Goal: Task Accomplishment & Management: Use online tool/utility

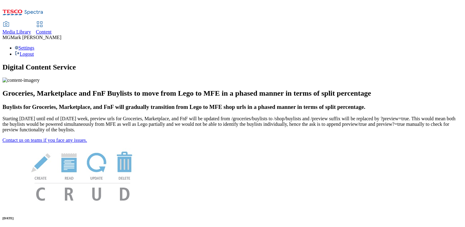
click at [52, 29] on span "Content" at bounding box center [44, 31] width 16 height 5
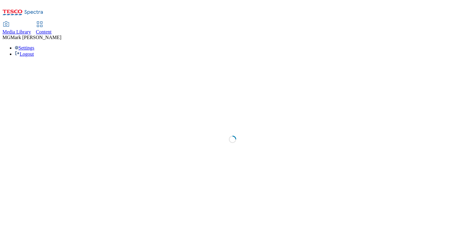
click at [31, 29] on div "Media Library" at bounding box center [16, 32] width 29 height 6
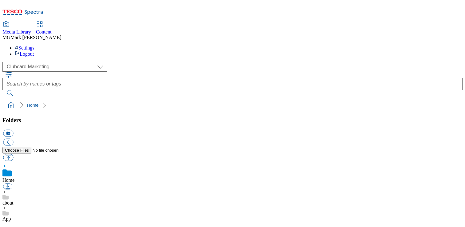
scroll to position [1, 0]
click at [52, 22] on link "Content" at bounding box center [44, 28] width 16 height 13
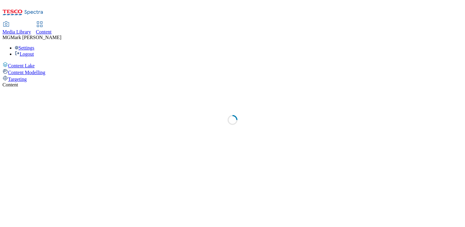
select select "flare-dotcom-sk"
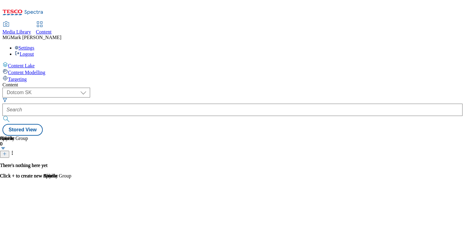
click at [27, 77] on span "Targeting" at bounding box center [17, 79] width 19 height 5
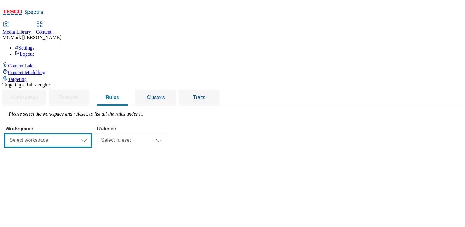
click at [91, 134] on select "Select workspace Content" at bounding box center [49, 140] width 86 height 12
select select "f510054f-adaa-4692-b570-80fa3897127a"
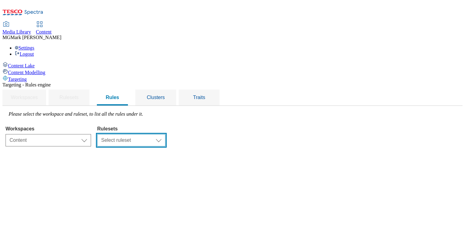
click at [166, 134] on select "Select ruleset CZ ROI SK UK" at bounding box center [131, 140] width 68 height 12
select select "7f9e739d-6abb-424f-b94f-4b375a3fe6e0"
click at [166, 134] on select "Select ruleset CZ ROI SK UK" at bounding box center [131, 140] width 68 height 12
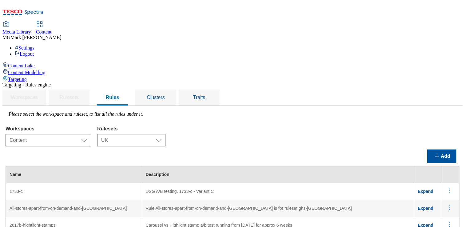
click at [361, 123] on div "Workspaces Select workspace Content Content Rulesets Select ruleset CZ ROI SK U…" at bounding box center [233, 134] width 454 height 23
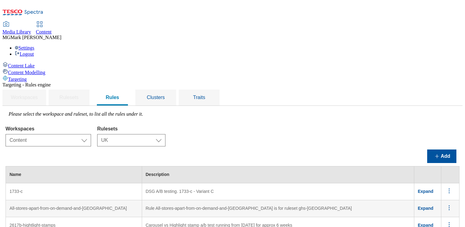
scroll to position [2983, 0]
drag, startPoint x: 199, startPoint y: 43, endPoint x: 395, endPoint y: 45, distance: 195.7
copy td "Audience Beer - Part of series audience tests running on the GHSHP big stamps f…"
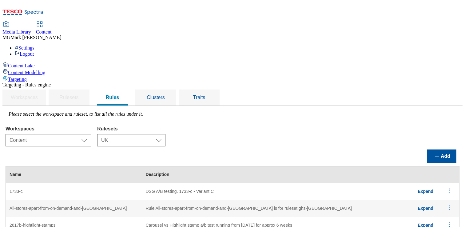
drag, startPoint x: 199, startPoint y: 42, endPoint x: 242, endPoint y: 55, distance: 45.6
copy td "Audience Beer - Part of series audience tests running on the GHSHP big stamps f…"
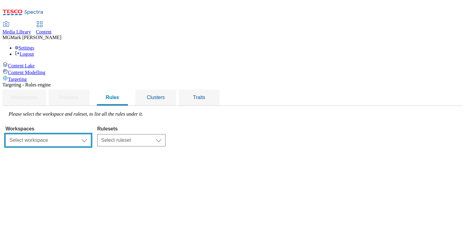
click at [91, 134] on select "Select workspace Content" at bounding box center [49, 140] width 86 height 12
select select "f510054f-adaa-4692-b570-80fa3897127a"
click at [166, 134] on select "Select ruleset CZ ROI SK UK" at bounding box center [131, 140] width 68 height 12
select select "7f9e739d-6abb-424f-b94f-4b375a3fe6e0"
click at [166, 134] on select "Select ruleset CZ ROI SK UK" at bounding box center [131, 140] width 68 height 12
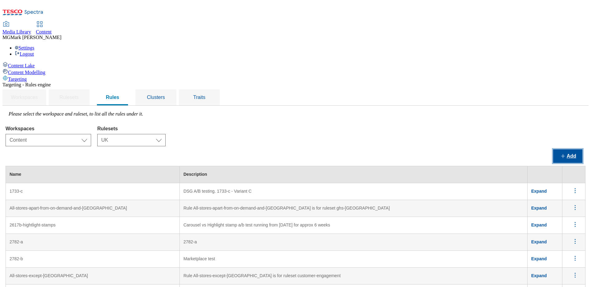
click at [465, 150] on button "Add" at bounding box center [567, 157] width 29 height 14
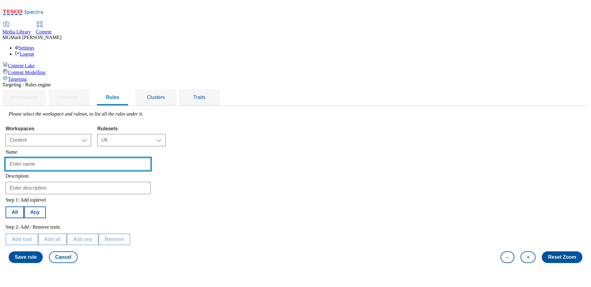
click at [117, 158] on input "text" at bounding box center [78, 164] width 145 height 12
paste input "Audience Beer - Part of series audience tests running on the GHSHP big stamps f…"
type input "Audience Beer - Part of series audience tests running on the GHSHP big stamps f…"
drag, startPoint x: 117, startPoint y: 118, endPoint x: 15, endPoint y: 110, distance: 101.5
click at [15, 110] on div "Content Lake Content Modelling Targeting Targeting - Rules engine Workspaces Ru…" at bounding box center [295, 164] width 586 height 205
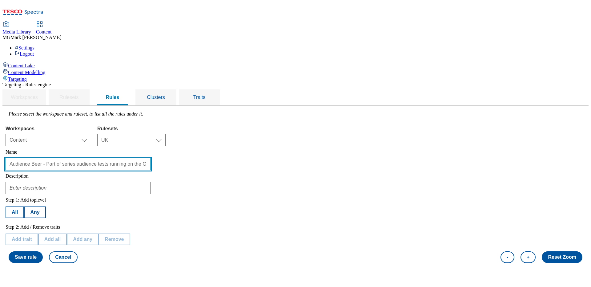
click at [108, 158] on input "Audience Beer - Part of series audience tests running on the GHSHP big stamps f…" at bounding box center [78, 164] width 145 height 12
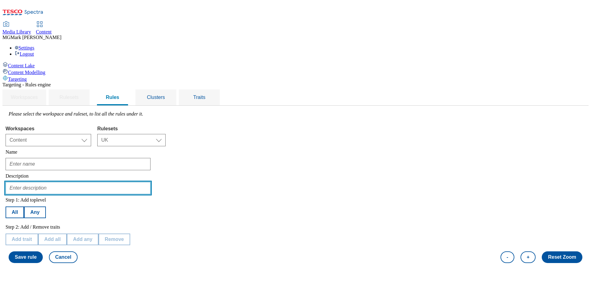
click at [106, 182] on input "text" at bounding box center [78, 188] width 145 height 12
paste input "Audience Beer - Part of series audience tests running on the GHSHP big stamps f…"
type input "Audience Beer - Part of series audience tests running on the GHSHP big stamps f…"
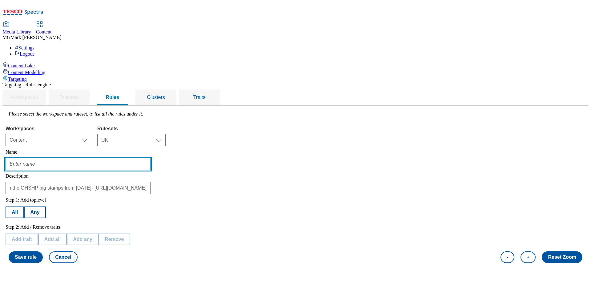
click at [130, 158] on input "text" at bounding box center [78, 164] width 145 height 12
click at [90, 158] on input "Audience - Cat" at bounding box center [78, 164] width 145 height 12
click at [109, 158] on input "audience - Cat" at bounding box center [78, 164] width 145 height 12
type input "audience-cat"
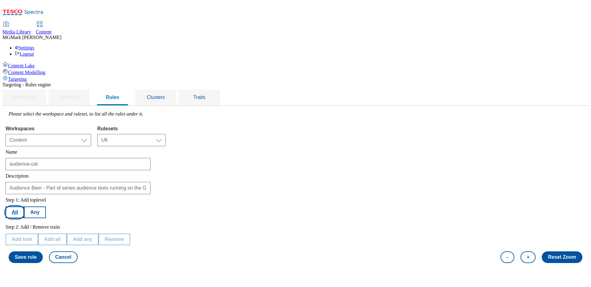
click at [24, 207] on button "All" at bounding box center [15, 213] width 18 height 12
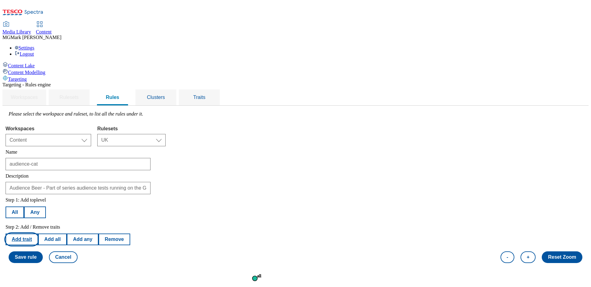
click at [38, 227] on button "Add trait" at bounding box center [22, 240] width 33 height 12
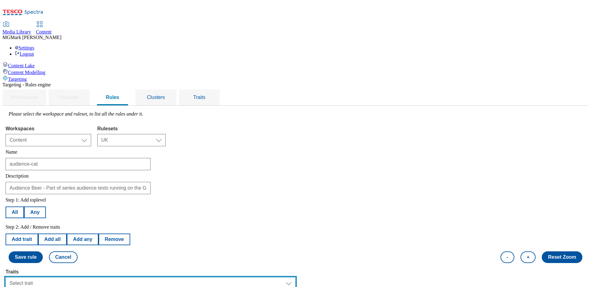
click at [119, 227] on select "Select trait Languages Operating System Content Type Variant ID Segments Channe…" at bounding box center [151, 284] width 290 height 12
select select "profileSegments"
click at [83, 227] on select "Select trait Languages Operating System Content Type Variant ID Segments Channe…" at bounding box center [151, 284] width 290 height 12
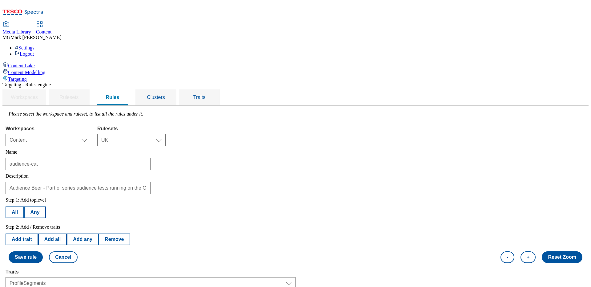
select select "equals"
select select "e37d81e9-406c-4d1c-a3dc-cb17beef9601:true"
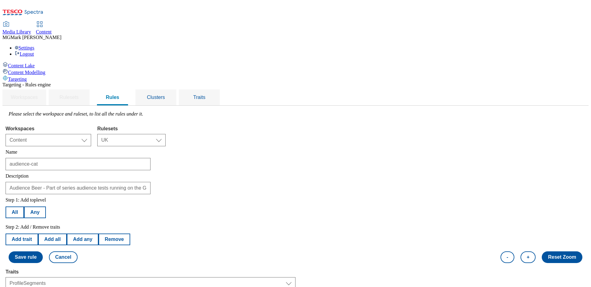
click at [24, 207] on button "All" at bounding box center [15, 213] width 18 height 12
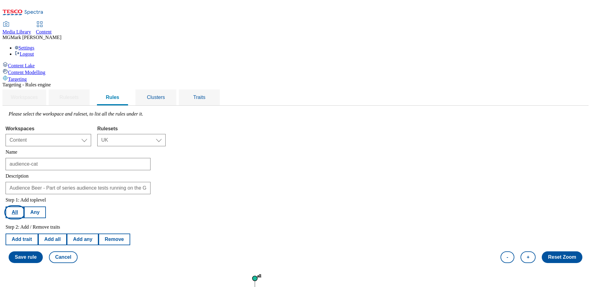
click at [24, 207] on button "All" at bounding box center [15, 213] width 18 height 12
click at [38, 227] on button "Add trait" at bounding box center [22, 240] width 33 height 12
select select "profileSegments"
select select "equals"
select select "e37d81e9-406c-4d1c-a3dc-cb17beef9601:true"
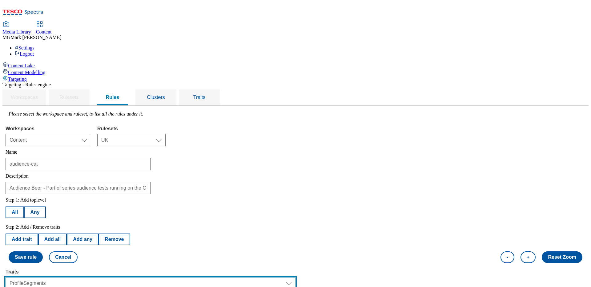
click at [115, 227] on select "Select trait Languages Operating System Content Type Variant ID Segments Channe…" at bounding box center [151, 284] width 290 height 12
click at [98, 227] on select "Select trait Languages Operating System Content Type Variant ID Segments Channe…" at bounding box center [151, 284] width 290 height 12
select select "experimentId"
click at [83, 227] on select "Select trait Languages Operating System Content Type Variant ID Segments Channe…" at bounding box center [151, 284] width 290 height 12
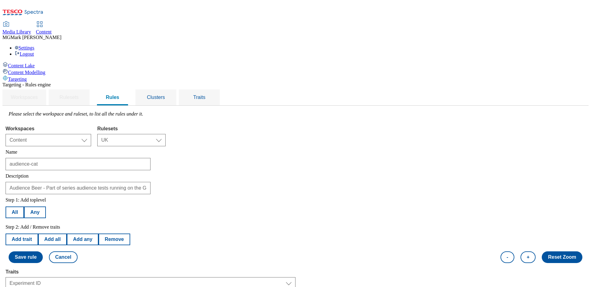
select select "2862"
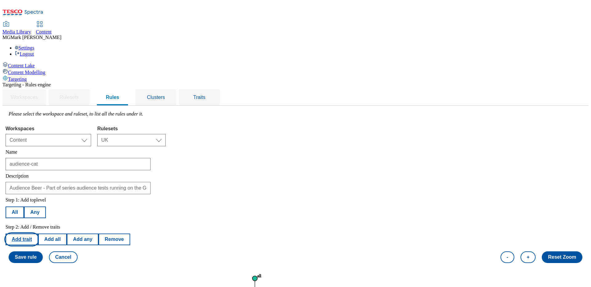
click at [38, 227] on button "Add trait" at bounding box center [22, 240] width 33 height 12
select select "experimentId"
select select "equals"
select select "2862"
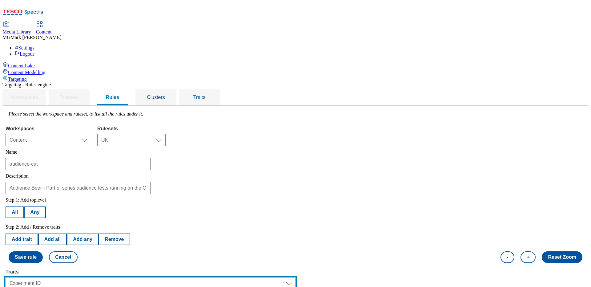
click at [117, 227] on select "Select trait Languages Operating System Content Type Variant ID Segments Channe…" at bounding box center [151, 284] width 290 height 12
select select "variantId"
click at [83, 227] on select "Select trait Languages Operating System Content Type Variant ID Segments Channe…" at bounding box center [151, 284] width 290 height 12
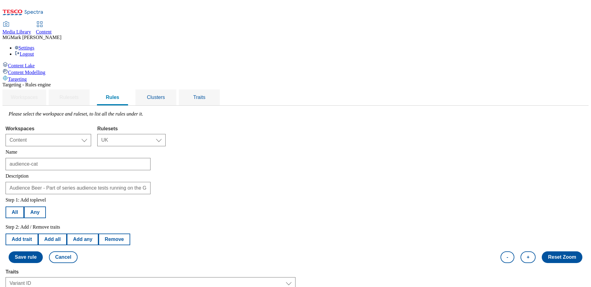
select select "2862-b"
click at [43, 227] on button "Save rule" at bounding box center [26, 258] width 34 height 12
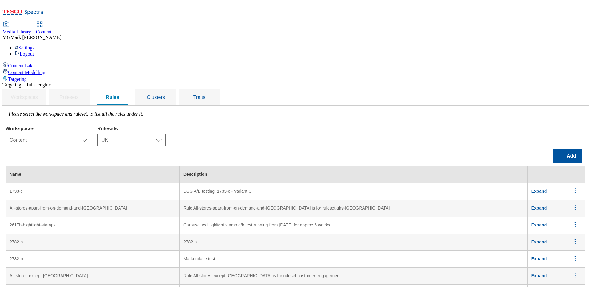
scroll to position [2893, 0]
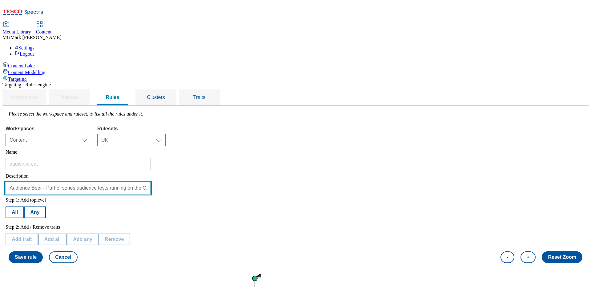
drag, startPoint x: 120, startPoint y: 142, endPoint x: 110, endPoint y: 142, distance: 9.5
click at [110, 182] on input "Audience Beer - Part of series audience tests running on the GHSHP big stamps f…" at bounding box center [78, 188] width 145 height 12
type input "Audience Cat - Part of series audience tests running on the GHSHP big stamps fr…"
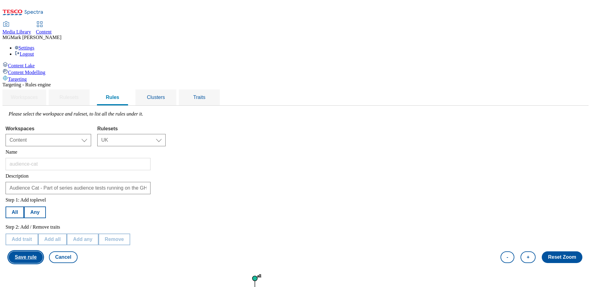
click at [43, 227] on button "Save rule" at bounding box center [26, 258] width 34 height 12
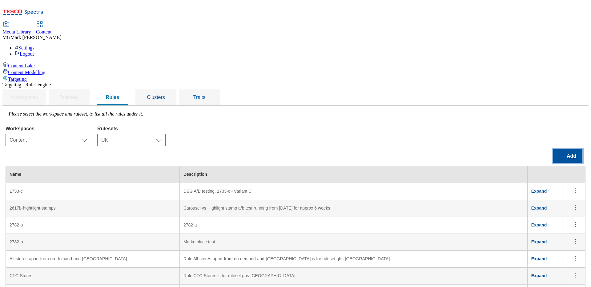
click at [465, 150] on button "Add" at bounding box center [567, 157] width 29 height 14
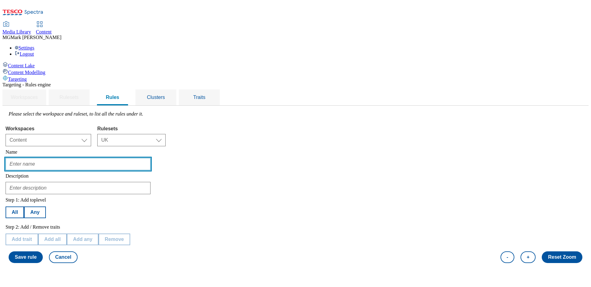
click at [124, 158] on input "text" at bounding box center [78, 164] width 145 height 12
paste input "Audience Beer - Part of series audience tests running on the GHSHP big stamps f…"
drag, startPoint x: 124, startPoint y: 119, endPoint x: 13, endPoint y: 118, distance: 111.1
click at [13, 118] on div "Content Lake Content Modelling Targeting Targeting - Rules engine Workspaces Ru…" at bounding box center [295, 164] width 586 height 205
click at [121, 158] on input "Audience Beer - Part of series audience tests running on the GHSHP big stamps f…" at bounding box center [78, 164] width 145 height 12
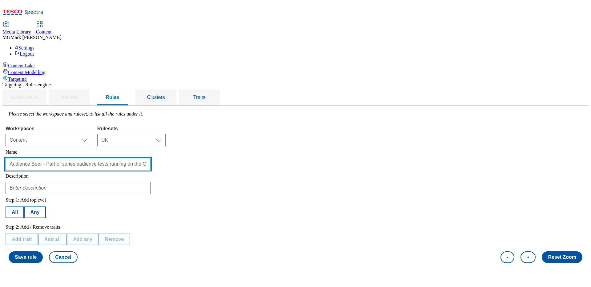
drag, startPoint x: 120, startPoint y: 118, endPoint x: 110, endPoint y: 118, distance: 9.8
click at [110, 158] on input "Audience Beer - Part of series audience tests running on the GHSHP big stamps f…" at bounding box center [78, 164] width 145 height 12
click at [123, 158] on input "Audience Dog - Part of series audience tests running on the GHSHP big stamps fr…" at bounding box center [78, 164] width 145 height 12
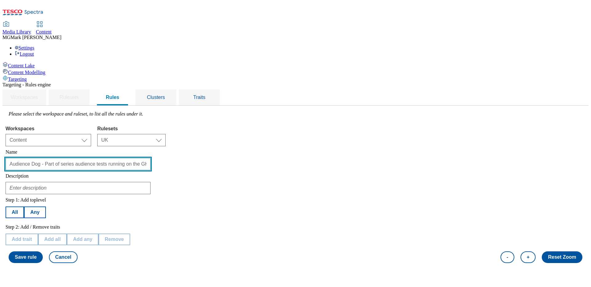
click at [123, 158] on input "Audience Dog - Part of series audience tests running on the GHSHP big stamps fr…" at bounding box center [78, 164] width 145 height 12
type input "Audience Dog - Part of series audience tests running on the GHSHP big stamps fr…"
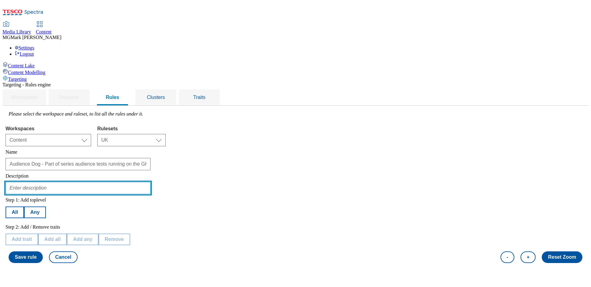
click at [111, 182] on input "text" at bounding box center [78, 188] width 145 height 12
paste input "Audience Dog - Part of series audience tests running on the GHSHP big stamps fr…"
type input "Audience Dog - Part of series audience tests running on the GHSHP big stamps fr…"
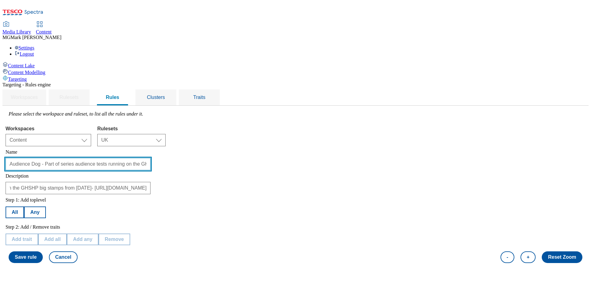
click at [106, 158] on input "Audience Dog - Part of series audience tests running on the GHSHP big stamps fr…" at bounding box center [78, 164] width 145 height 12
type input "d"
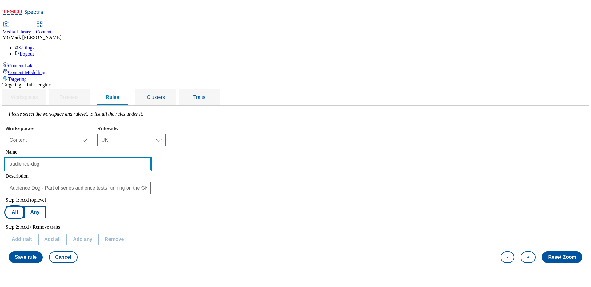
type input "audience-dog"
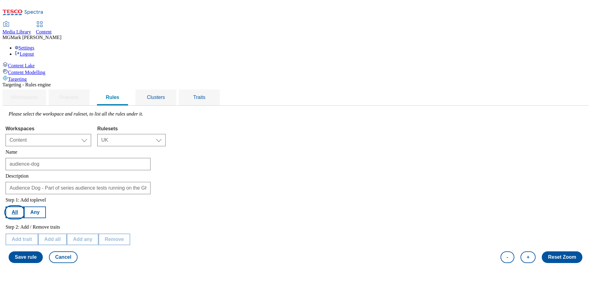
click at [24, 207] on button "All" at bounding box center [15, 213] width 18 height 12
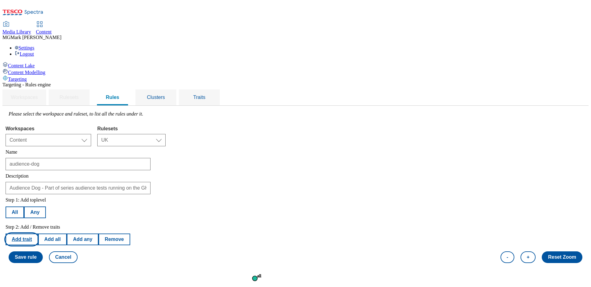
click at [38, 227] on button "Add trait" at bounding box center [22, 240] width 33 height 12
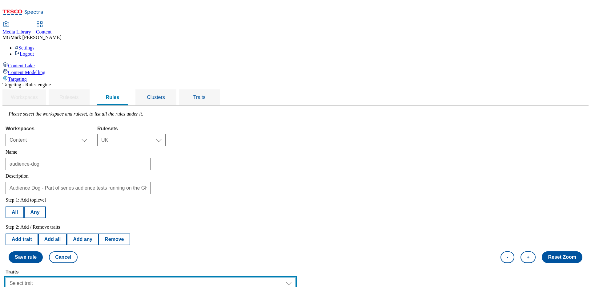
click at [122, 227] on select "Select trait Languages Segments Operating System Content Type Variant ID Store-…" at bounding box center [151, 284] width 290 height 12
select select "profileSegments"
click at [83, 227] on select "Select trait Languages Segments Operating System Content Type Variant ID Store-…" at bounding box center [151, 284] width 290 height 12
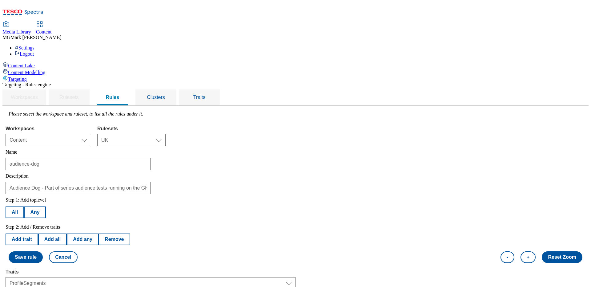
select select "equals"
select select "31d4bec6-55a9-4350-b80d-fb68022390ef:true"
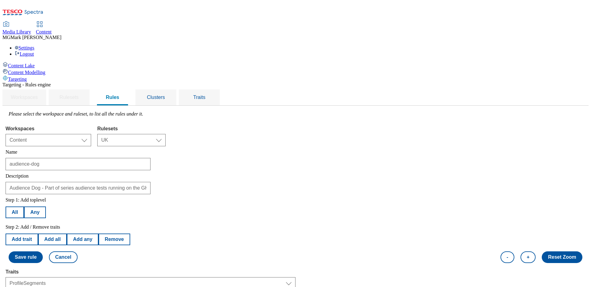
click at [38, 227] on button "Add trait" at bounding box center [22, 240] width 33 height 12
select select "profileSegments"
select select "equals"
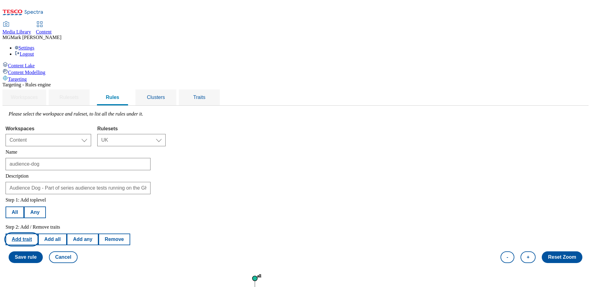
select select "31d4bec6-55a9-4350-b80d-fb68022390ef:true"
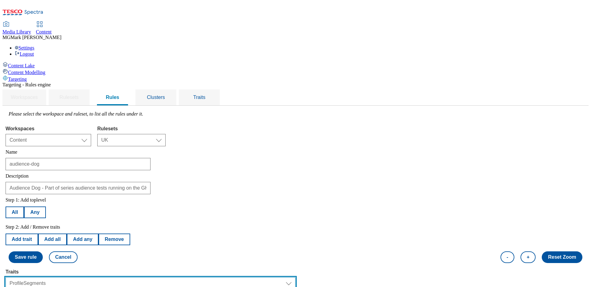
click at [113, 227] on select "Select trait Languages Segments Operating System Content Type Variant ID Store-…" at bounding box center [151, 284] width 290 height 12
select select "experimentId"
click at [83, 227] on select "Select trait Languages Segments Operating System Content Type Variant ID Store-…" at bounding box center [151, 284] width 290 height 12
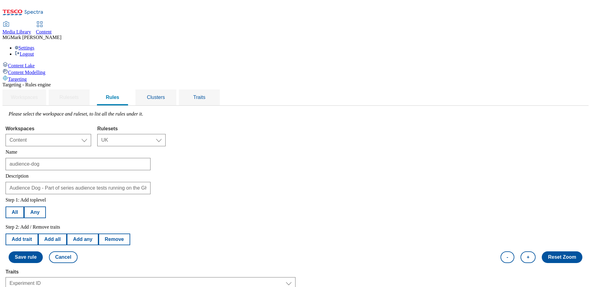
select select "2862"
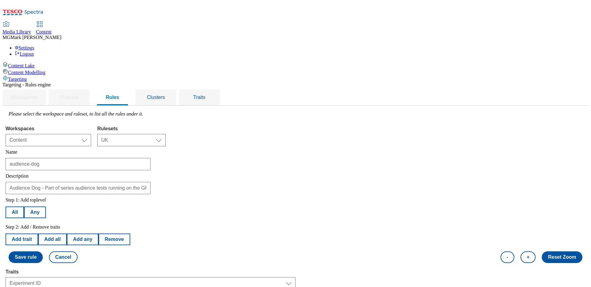
click at [38, 227] on button "Add trait" at bounding box center [22, 240] width 33 height 12
select select "experimentId"
select select "equals"
select select "2862"
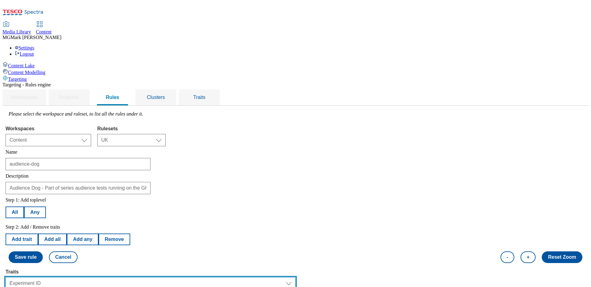
click at [121, 227] on select "Select trait Languages Segments Operating System Content Type Variant ID Store-…" at bounding box center [151, 284] width 290 height 12
select select "variantId"
click at [83, 227] on select "Select trait Languages Segments Operating System Content Type Variant ID Store-…" at bounding box center [151, 284] width 290 height 12
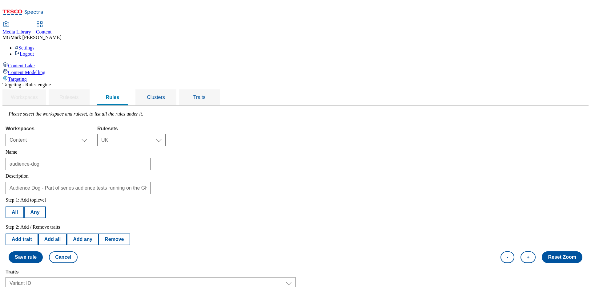
select select "2862-b"
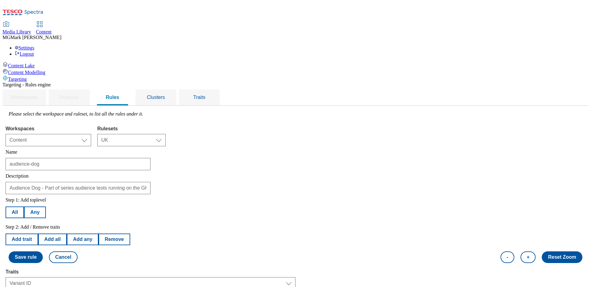
click at [43, 227] on button "Save rule" at bounding box center [26, 258] width 34 height 12
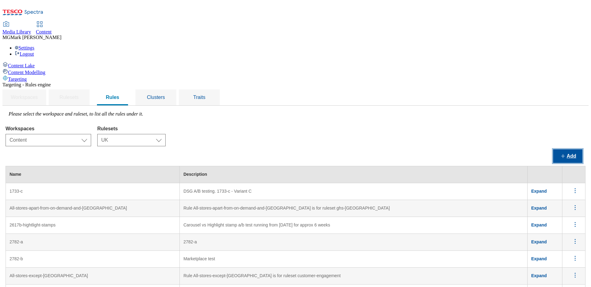
click at [465, 150] on button "Add" at bounding box center [567, 157] width 29 height 14
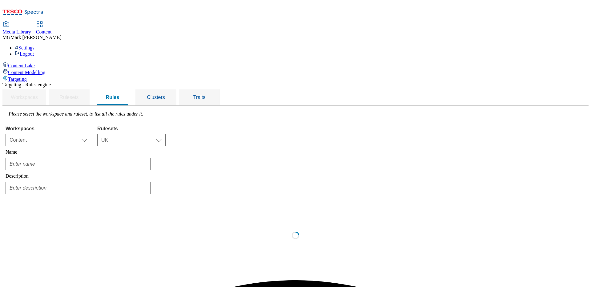
scroll to position [0, 0]
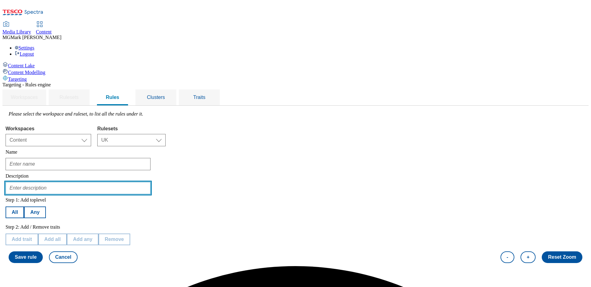
click at [135, 182] on input "text" at bounding box center [78, 188] width 145 height 12
paste input "Audience Dog - Part of series audience tests running on the GHSHP big stamps fr…"
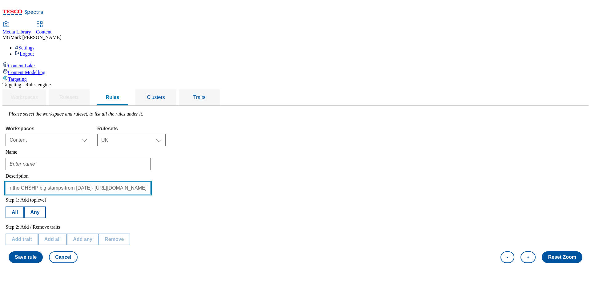
type input "Audience Dog - Part of series audience tests running on the GHSHP big stamps fr…"
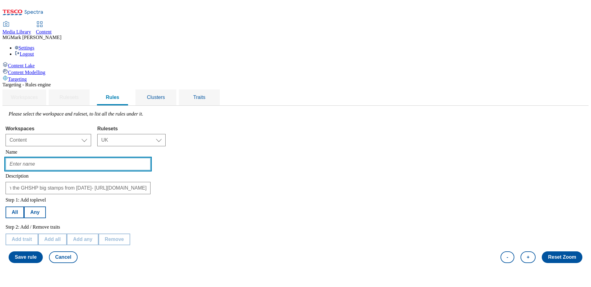
click at [114, 158] on input "text" at bounding box center [78, 164] width 145 height 12
type input "audience-cat-dog"
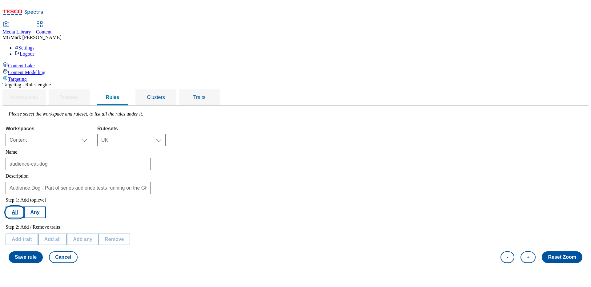
click at [24, 207] on button "All" at bounding box center [15, 213] width 18 height 12
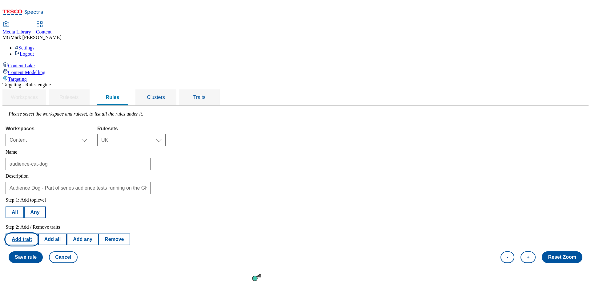
click at [38, 227] on button "Add trait" at bounding box center [22, 240] width 33 height 12
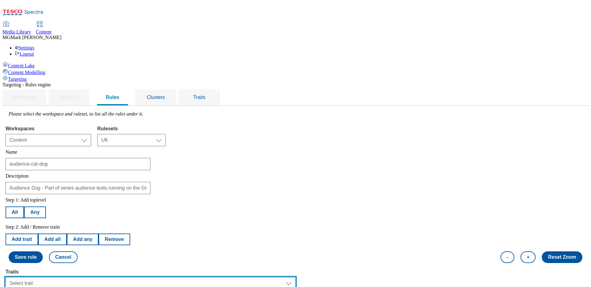
click at [116, 227] on select "Select trait Languages Operating System Content Type Variant ID Segments Store-…" at bounding box center [151, 284] width 290 height 12
select select "profileSegments"
click at [83, 227] on select "Select trait Languages Operating System Content Type Variant ID Segments Store-…" at bounding box center [151, 284] width 290 height 12
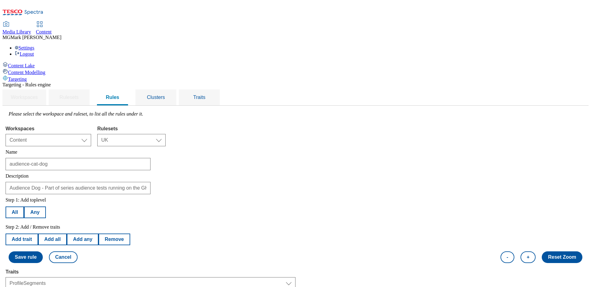
select select "equals"
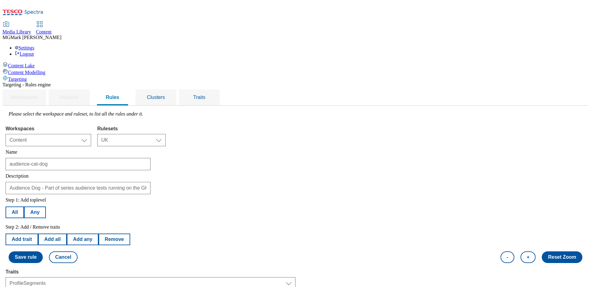
select select "58d14510-3581-4000-8d34-be6a699d52e5:true"
click at [24, 207] on button "All" at bounding box center [15, 213] width 18 height 12
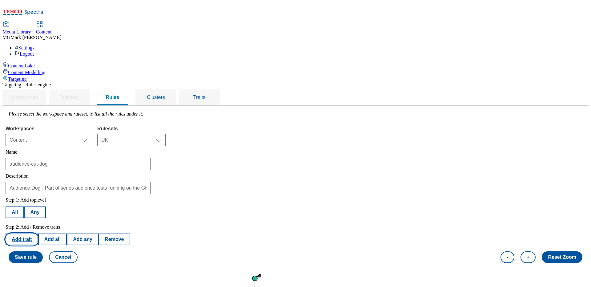
click at [38, 227] on button "Add trait" at bounding box center [22, 240] width 33 height 12
select select "profileSegments"
select select "equals"
select select "58d14510-3581-4000-8d34-be6a699d52e5:true"
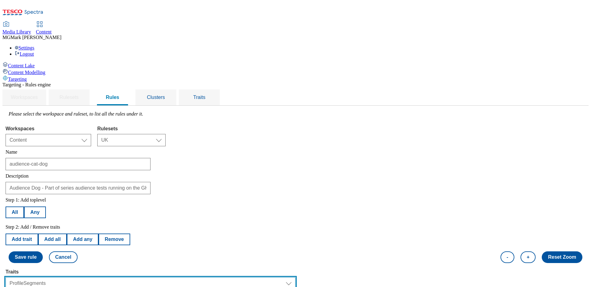
click at [105, 227] on select "Select trait Languages Operating System Content Type Variant ID Segments Store-…" at bounding box center [151, 284] width 290 height 12
select select "experimentId"
click at [83, 227] on select "Select trait Languages Operating System Content Type Variant ID Segments Store-…" at bounding box center [151, 284] width 290 height 12
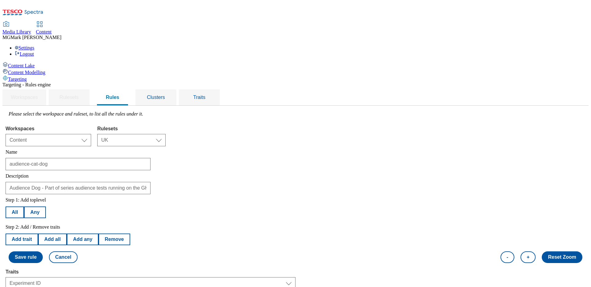
select select "2862"
click at [38, 227] on button "Add trait" at bounding box center [22, 240] width 33 height 12
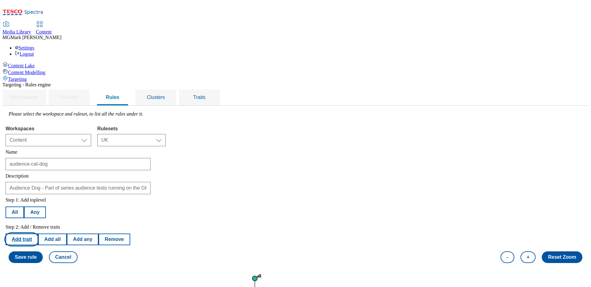
select select "experimentId"
select select "equals"
select select "2862"
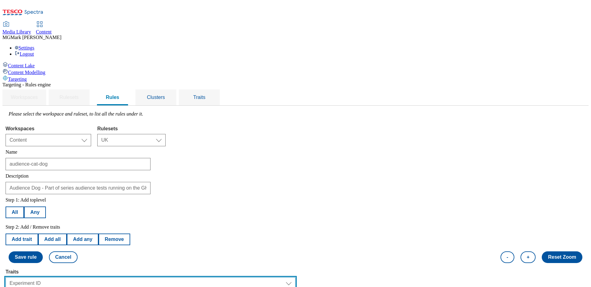
click at [112, 227] on select "Select trait Languages Operating System Content Type Variant ID Segments Store-…" at bounding box center [151, 284] width 290 height 12
select select "variantId"
click at [83, 227] on select "Select trait Languages Operating System Content Type Variant ID Segments Store-…" at bounding box center [151, 284] width 290 height 12
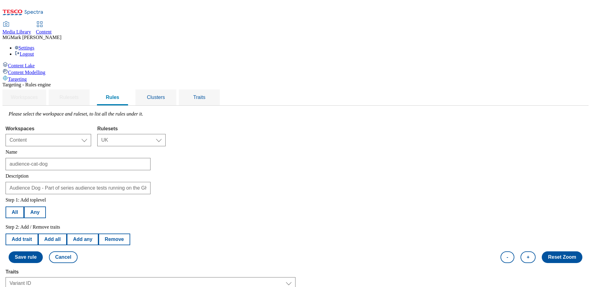
select select "2862-b"
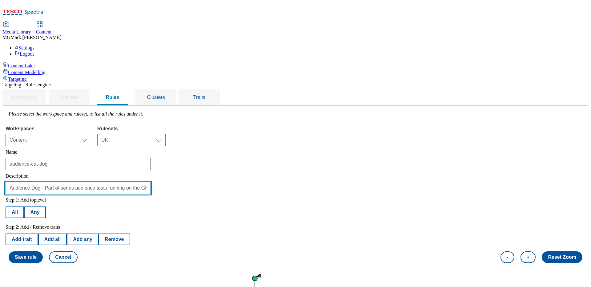
drag, startPoint x: 118, startPoint y: 92, endPoint x: 110, endPoint y: 91, distance: 8.3
click at [110, 182] on input "Audience Dog - Part of series audience tests running on the GHSHP big stamps fr…" at bounding box center [78, 188] width 145 height 12
type input "Audience Cat and Dog - Part of series audience tests running on the GHSHP big s…"
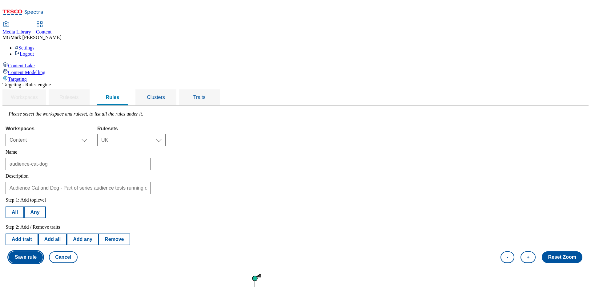
click at [43, 227] on button "Save rule" at bounding box center [26, 258] width 34 height 12
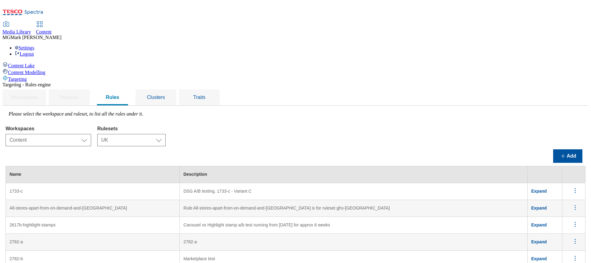
scroll to position [1150, 0]
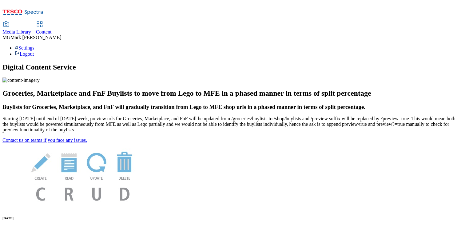
click at [31, 29] on span "Media Library" at bounding box center [16, 31] width 29 height 5
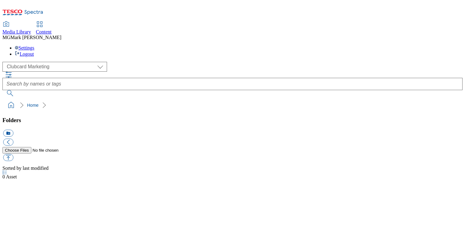
scroll to position [0, 0]
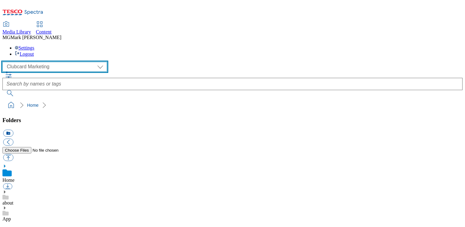
click at [49, 62] on select "Clubcard Marketing Dotcom UK FnF Stores GHS Marketing [GEOGRAPHIC_DATA] GHS Pro…" at bounding box center [54, 67] width 105 height 10
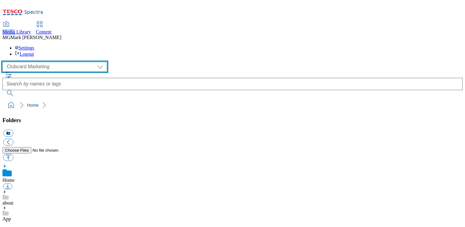
click at [39, 62] on select "Clubcard Marketing Dotcom UK FnF Stores GHS Marketing [GEOGRAPHIC_DATA] GHS Pro…" at bounding box center [54, 67] width 105 height 10
click at [56, 62] on select "Clubcard Marketing Dotcom UK FnF Stores GHS Marketing UK GHS Product UK GHS ROI…" at bounding box center [54, 67] width 105 height 10
select select "flare-ghs-mktg"
click at [4, 62] on select "Clubcard Marketing Dotcom UK FnF Stores GHS Marketing UK GHS Product UK GHS ROI…" at bounding box center [54, 67] width 105 height 10
click at [44, 62] on select "Clubcard Marketing Dotcom UK FnF Stores GHS Marketing UK GHS Product UK GHS ROI…" at bounding box center [54, 67] width 105 height 10
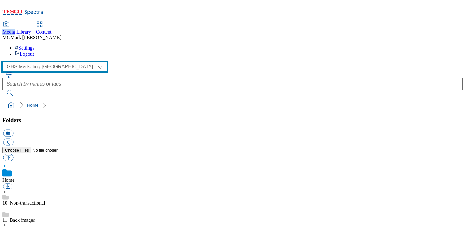
scroll to position [14, 0]
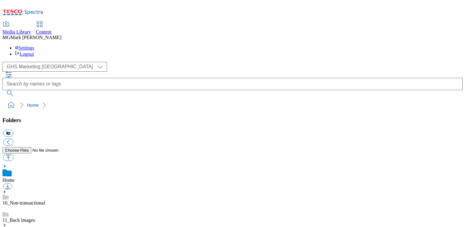
scroll to position [471, 0]
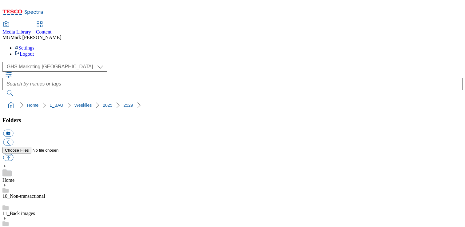
scroll to position [521, 0]
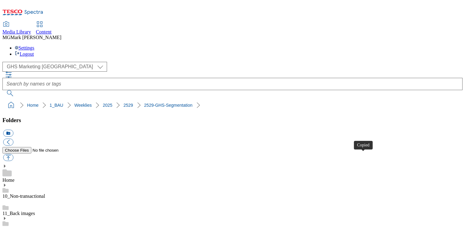
scroll to position [14, 0]
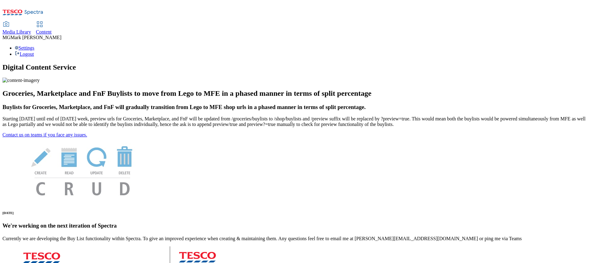
click at [52, 29] on span "Content" at bounding box center [44, 31] width 16 height 5
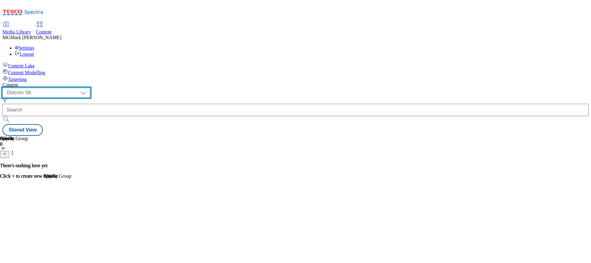
click at [90, 88] on select "Dotcom CZ Dotcom SK ghs-roi ghs-uk Phones UK" at bounding box center [46, 93] width 88 height 10
select select "ghs-[GEOGRAPHIC_DATA]"
click at [80, 88] on select "Dotcom CZ Dotcom SK ghs-roi ghs-uk Phones UK" at bounding box center [46, 93] width 88 height 10
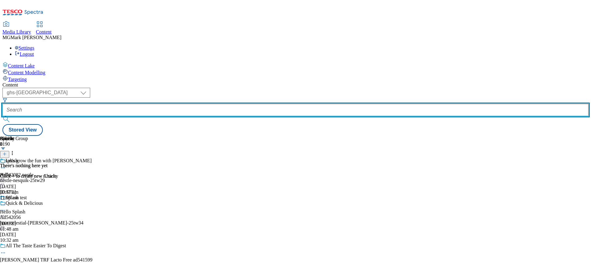
click at [157, 104] on input "text" at bounding box center [295, 110] width 586 height 12
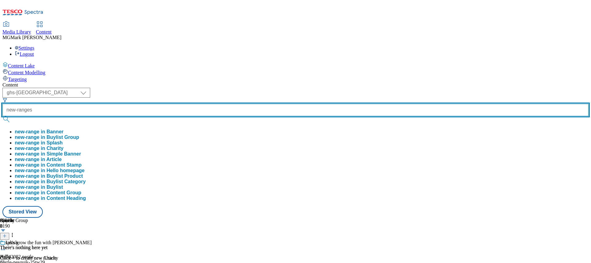
type input "new-ranges"
click at [2, 116] on button "submit" at bounding box center [6, 119] width 9 height 6
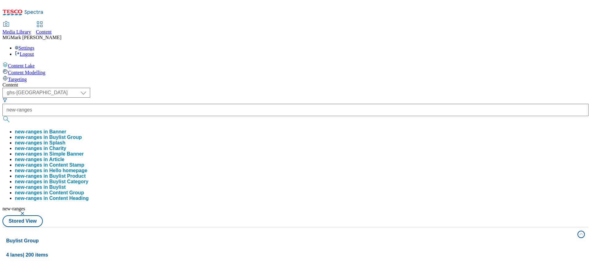
click at [347, 88] on div "( optional ) Dotcom CZ Dotcom SK ghs-roi ghs-uk Phones UK ghs-uk new-ranges new…" at bounding box center [295, 157] width 586 height 139
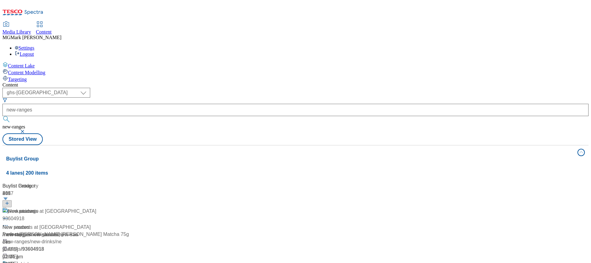
click at [99, 207] on div "New products at Tesco New products at Tesco / new-ranges 17 Jul 2024 02:46 am" at bounding box center [50, 233] width 97 height 53
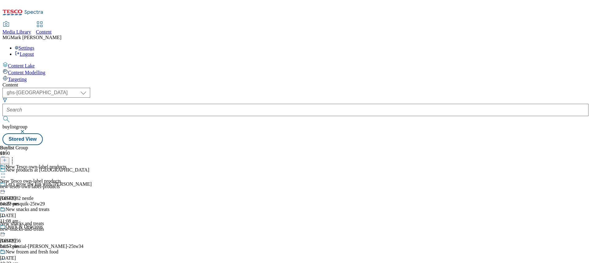
scroll to position [442, 0]
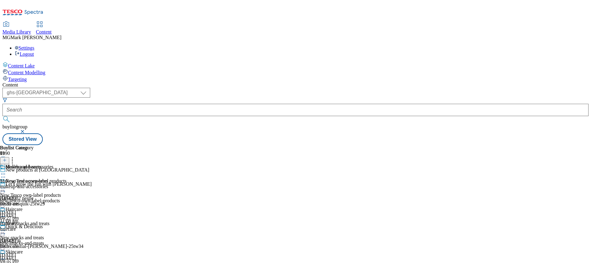
scroll to position [109, 0]
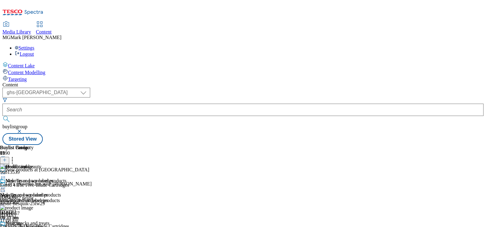
scroll to position [109, 0]
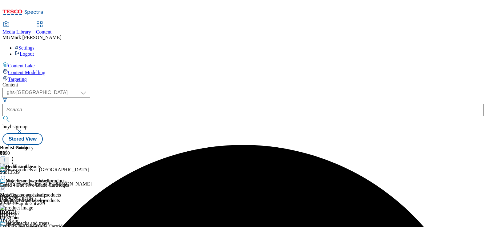
scroll to position [0, 0]
click at [4, 174] on circle at bounding box center [3, 174] width 1 height 1
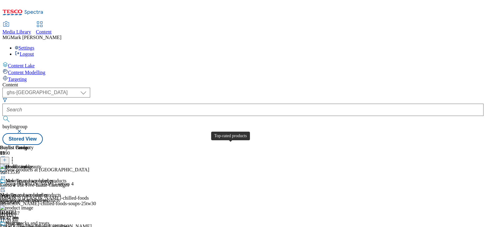
scroll to position [504, 0]
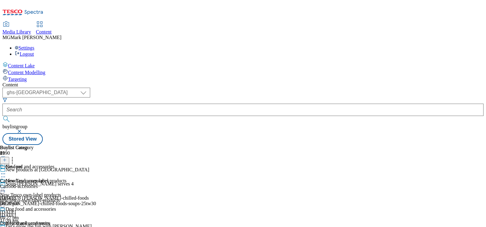
scroll to position [658, 0]
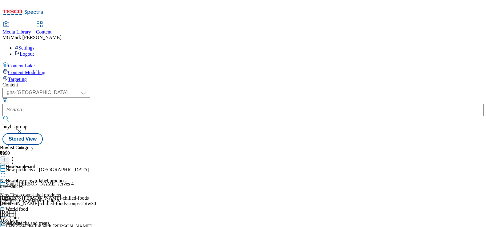
scroll to position [403, 0]
click at [53, 184] on div "marketplace" at bounding box center [26, 187] width 53 height 6
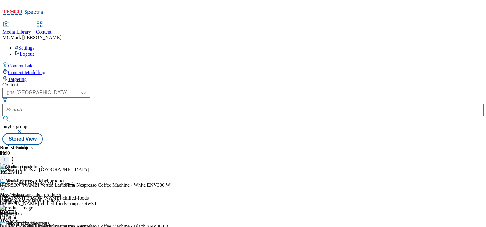
scroll to position [519, 0]
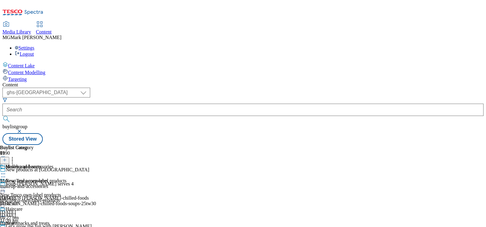
click at [54, 226] on div "haircare" at bounding box center [27, 229] width 54 height 6
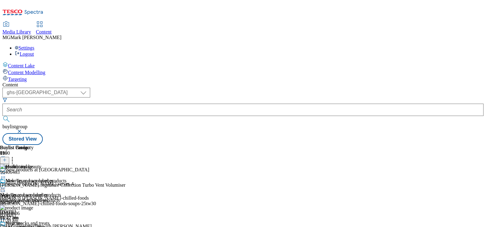
scroll to position [12, 0]
click at [2, 230] on circle at bounding box center [1, 230] width 1 height 1
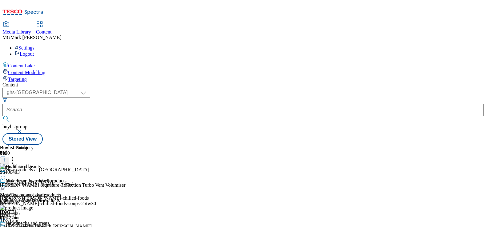
click at [6, 227] on icon at bounding box center [3, 230] width 6 height 6
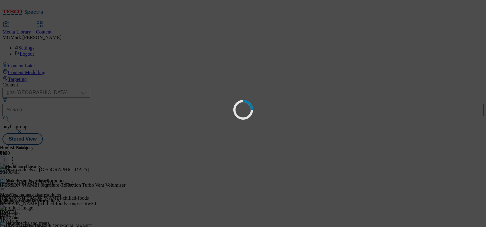
scroll to position [0, 0]
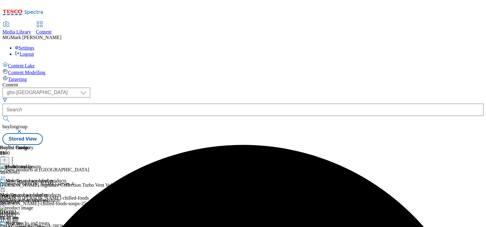
click at [6, 227] on icon at bounding box center [3, 230] width 6 height 6
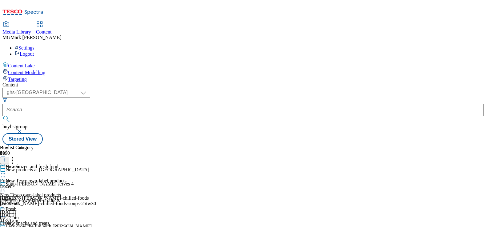
click at [34, 184] on div "frozen" at bounding box center [17, 187] width 34 height 6
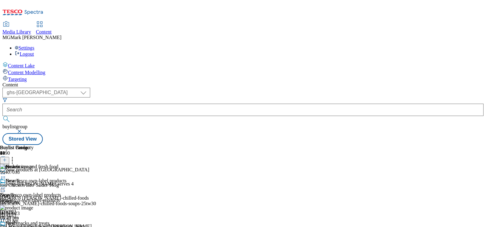
click at [66, 198] on div "new-tesco-own-label-products" at bounding box center [33, 201] width 66 height 6
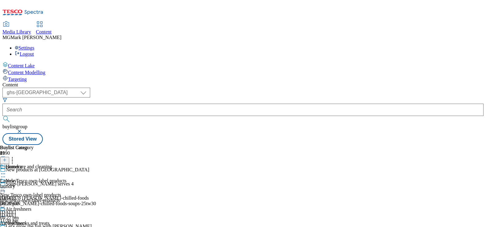
click at [66, 198] on div "new-tesco-own-label-products" at bounding box center [33, 201] width 66 height 6
click at [56, 184] on div "new-products" at bounding box center [28, 187] width 56 height 6
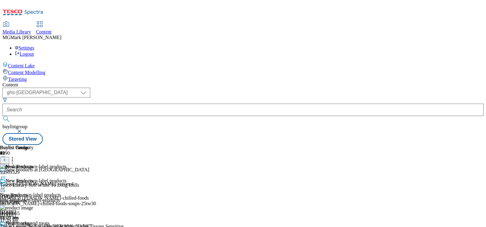
scroll to position [61, 0]
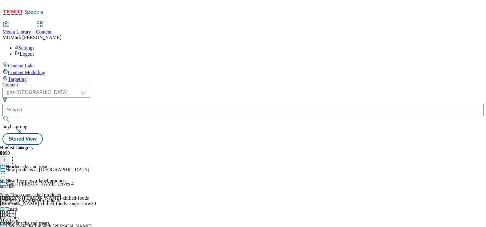
scroll to position [77, 0]
click at [71, 226] on div "beer-wine-spirits" at bounding box center [35, 229] width 71 height 6
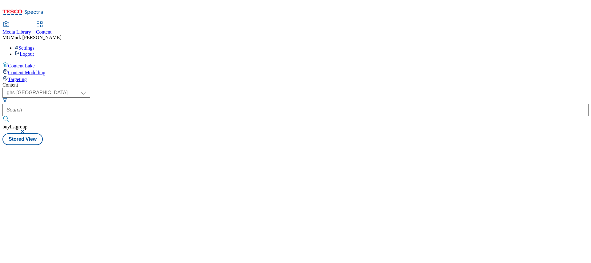
select select "ghs-[GEOGRAPHIC_DATA]"
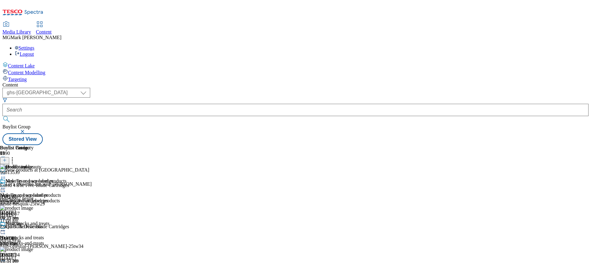
scroll to position [25, 0]
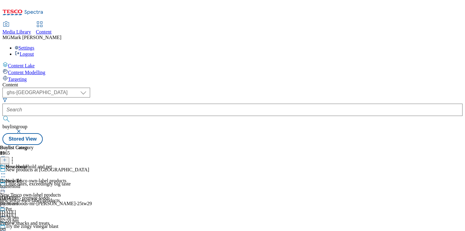
select select "ghs-[GEOGRAPHIC_DATA]"
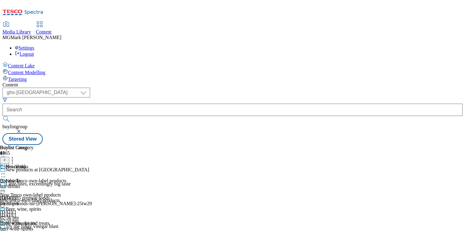
click at [71, 226] on div "beer-wine-spirits" at bounding box center [35, 229] width 71 height 6
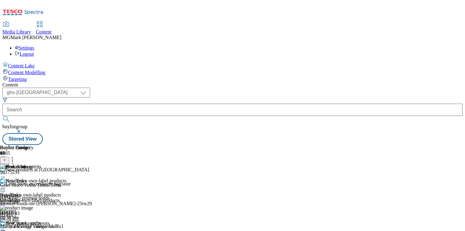
scroll to position [1, 0]
click at [7, 158] on icon at bounding box center [4, 160] width 4 height 4
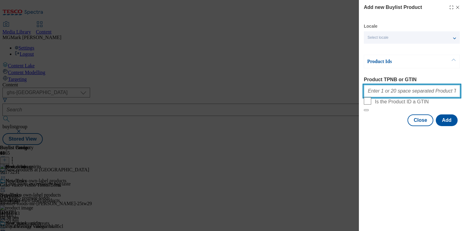
click at [423, 97] on input "Product TPNB or GTIN" at bounding box center [412, 91] width 96 height 12
paste input "96175251 96923743 96629654 96643982 96713888 96713888 96873997 96873997 9681464…"
type input "96175251 96923743 96629654 96643982 96713888 96713888 96873997 96873997 9681464…"
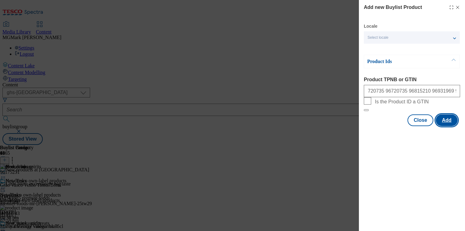
scroll to position [0, 0]
click at [448, 126] on button "Add" at bounding box center [447, 120] width 22 height 12
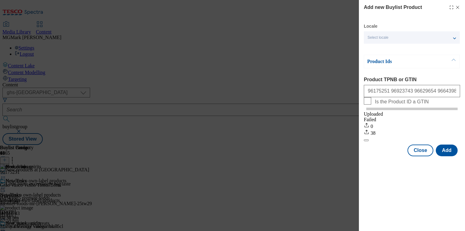
click at [459, 7] on icon "Modal" at bounding box center [457, 7] width 5 height 5
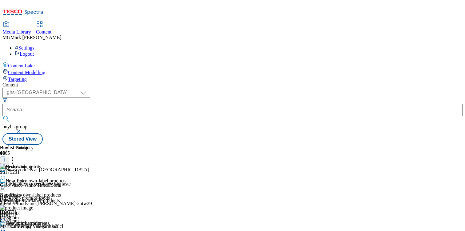
scroll to position [130, 0]
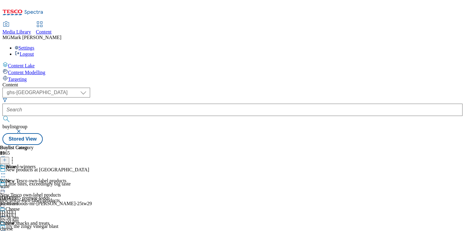
scroll to position [121, 0]
click at [71, 226] on div "beer-wine-spirits" at bounding box center [35, 229] width 71 height 6
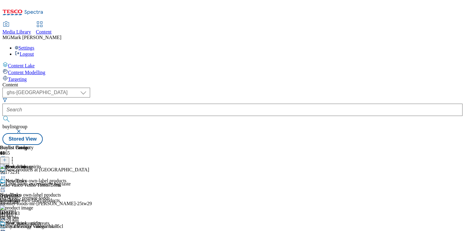
scroll to position [0, 81]
click at [6, 227] on icon at bounding box center [3, 230] width 6 height 6
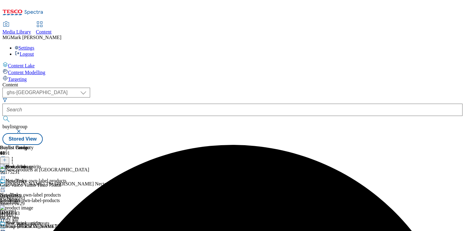
scroll to position [0, 43]
click at [6, 227] on icon at bounding box center [3, 230] width 6 height 6
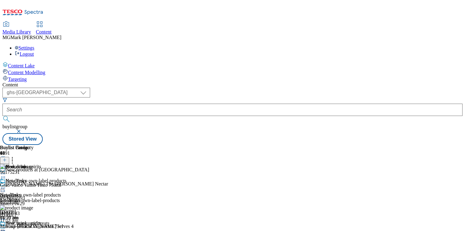
scroll to position [704, 0]
click at [6, 227] on icon at bounding box center [3, 230] width 6 height 6
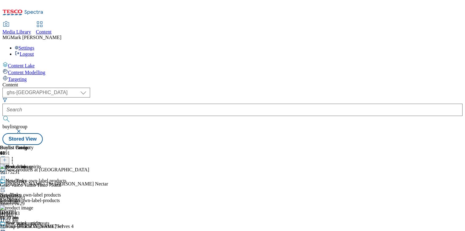
scroll to position [0, 0]
click at [71, 221] on div "Beer, wine, spirits" at bounding box center [35, 228] width 71 height 14
click at [6, 227] on icon at bounding box center [3, 230] width 6 height 6
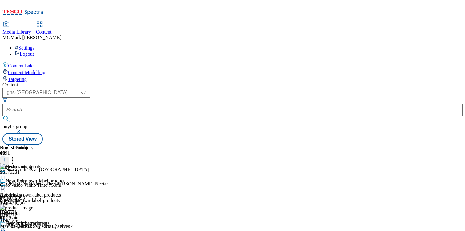
click at [6, 227] on icon at bounding box center [3, 230] width 6 height 6
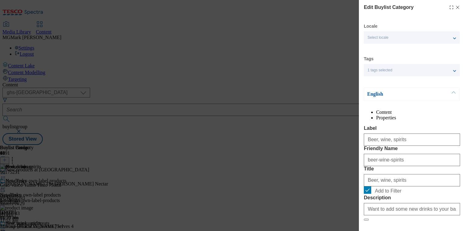
scroll to position [72, 0]
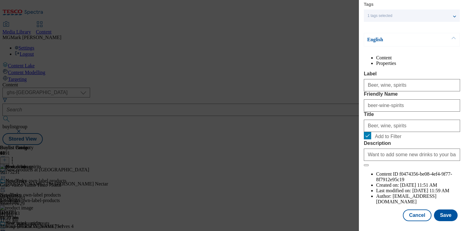
click at [374, 141] on label "Add to Filter" at bounding box center [412, 136] width 96 height 9
click at [371, 139] on input "Add to Filter" at bounding box center [367, 135] width 7 height 7
checkbox input "false"
click at [442, 217] on button "Save" at bounding box center [446, 216] width 24 height 12
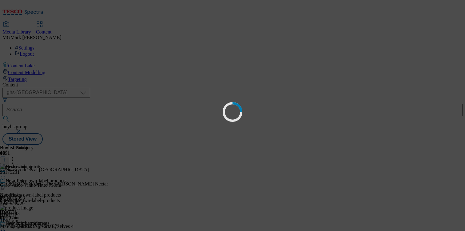
scroll to position [0, 0]
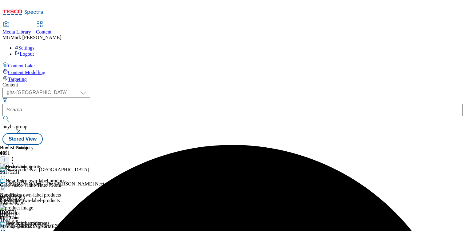
click at [6, 227] on icon at bounding box center [3, 230] width 6 height 6
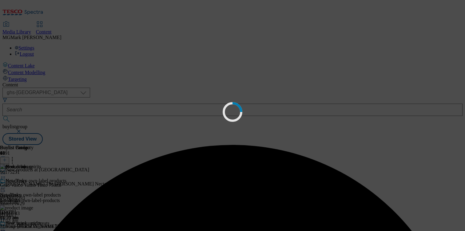
scroll to position [0, 0]
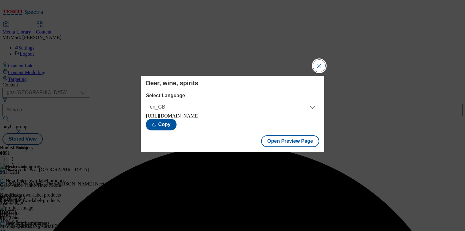
click at [322, 65] on button "Close Modal" at bounding box center [319, 66] width 12 height 12
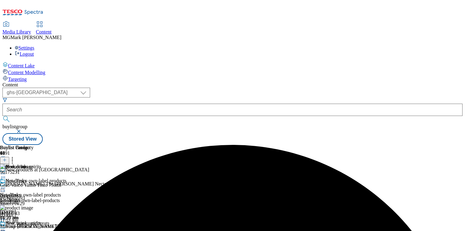
click at [6, 227] on icon at bounding box center [3, 230] width 6 height 6
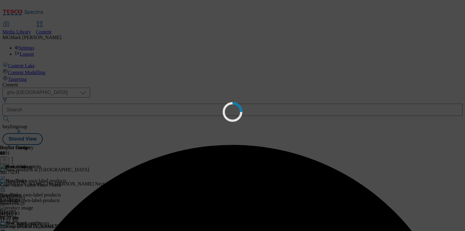
scroll to position [0, 0]
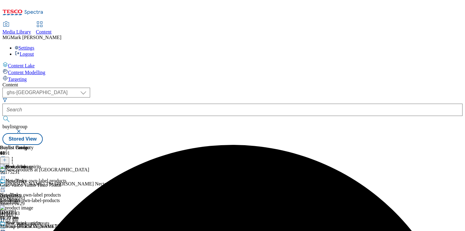
click at [6, 227] on icon at bounding box center [3, 230] width 6 height 6
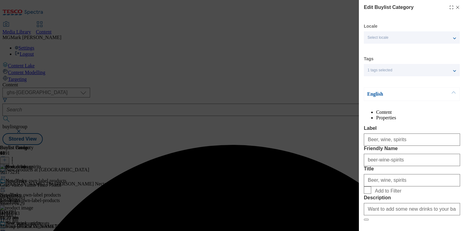
scroll to position [72, 0]
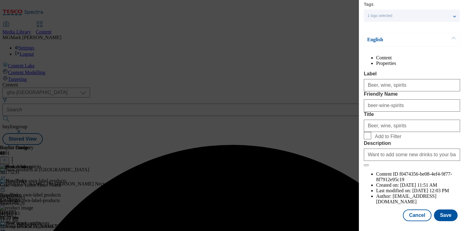
click at [382, 139] on span "Add to Filter" at bounding box center [416, 135] width 83 height 7
click at [371, 139] on input "Add to Filter" at bounding box center [367, 135] width 7 height 7
checkbox input "true"
click at [448, 219] on button "Save" at bounding box center [446, 216] width 24 height 12
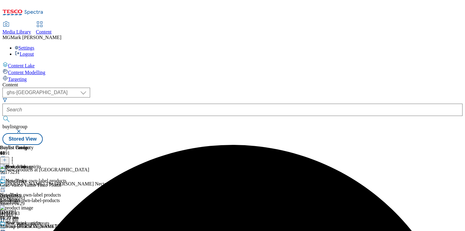
click at [6, 227] on icon at bounding box center [3, 230] width 6 height 6
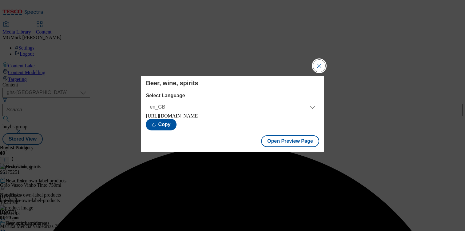
click at [323, 61] on button "Close Modal" at bounding box center [319, 66] width 12 height 12
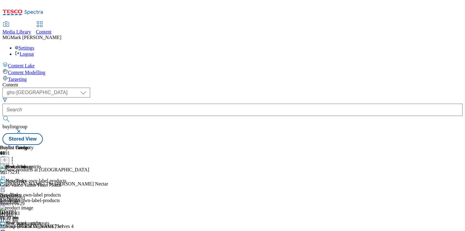
scroll to position [167, 0]
click at [6, 227] on icon at bounding box center [3, 230] width 6 height 6
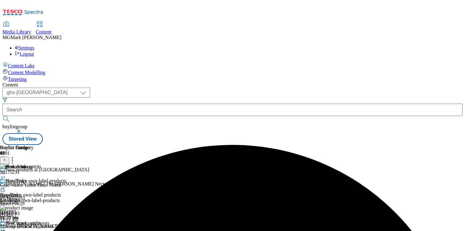
click at [71, 185] on div at bounding box center [35, 188] width 71 height 7
click at [29, 197] on button "Edit" at bounding box center [20, 200] width 16 height 7
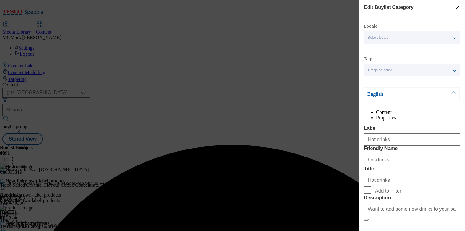
scroll to position [72, 0]
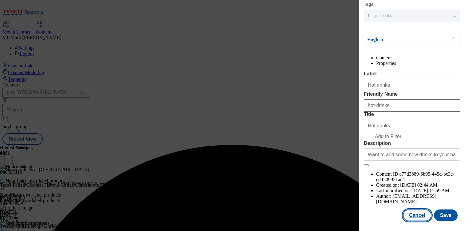
click at [418, 221] on button "Cancel" at bounding box center [417, 216] width 28 height 12
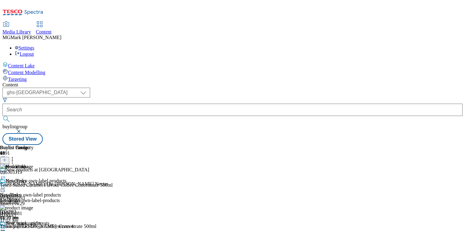
scroll to position [48, 0]
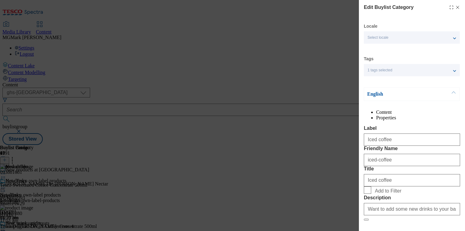
scroll to position [72, 0]
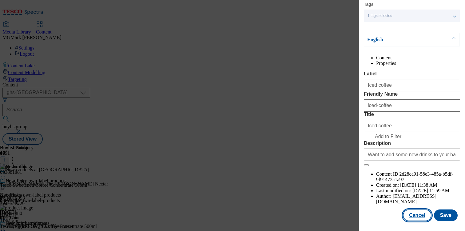
click at [422, 220] on button "Cancel" at bounding box center [417, 216] width 28 height 12
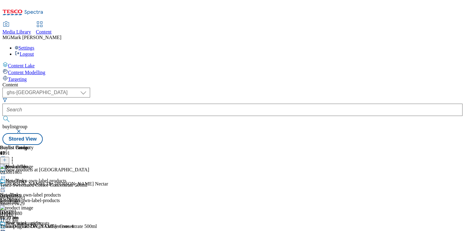
scroll to position [323, 0]
click at [71, 227] on div at bounding box center [35, 230] width 71 height 7
